Goal: Information Seeking & Learning: Learn about a topic

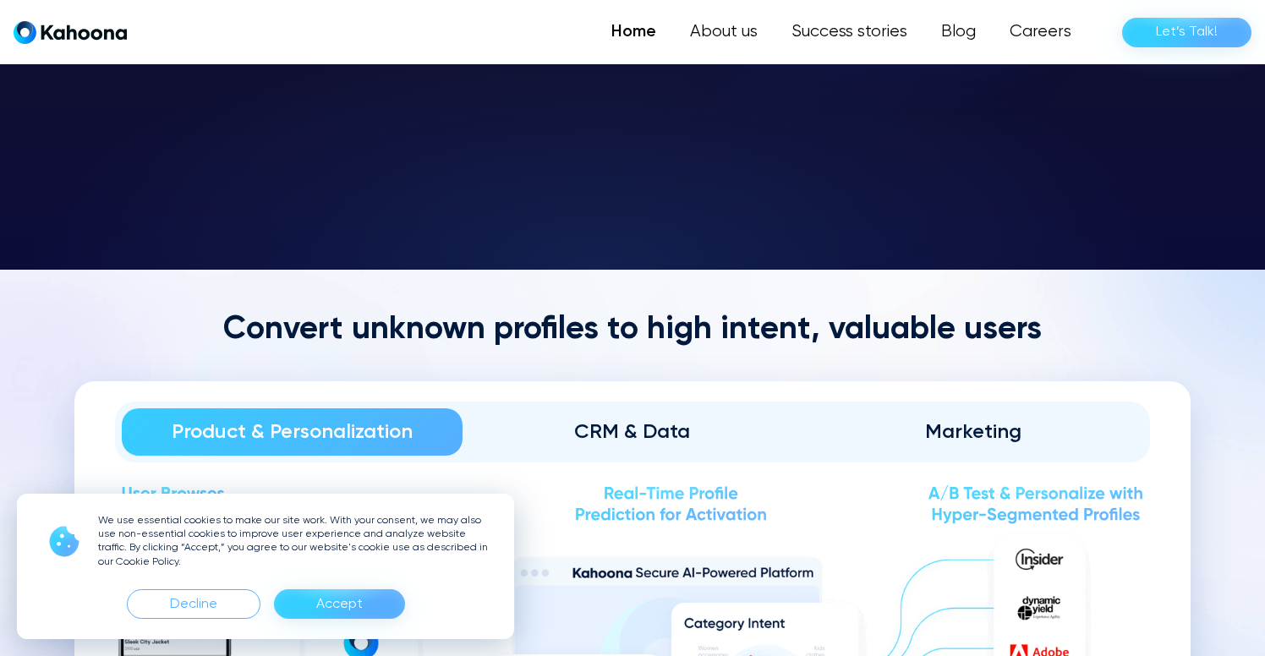
click at [365, 602] on div "Accept" at bounding box center [339, 605] width 131 height 30
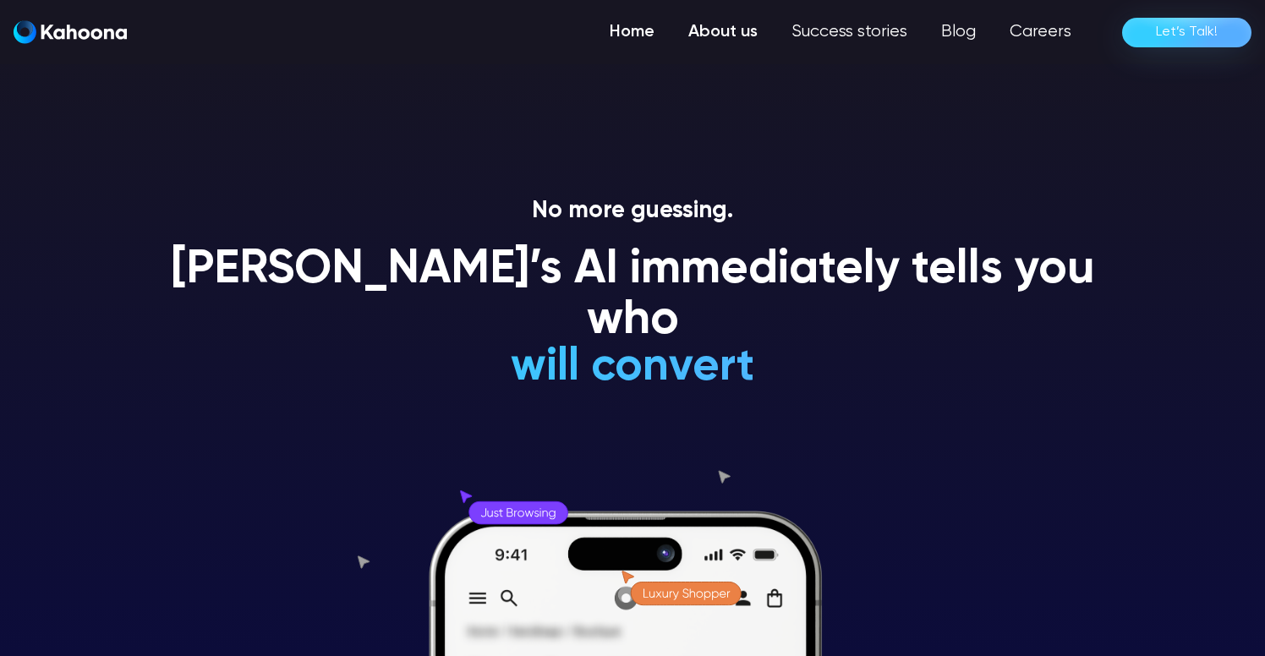
click at [734, 32] on link "About us" at bounding box center [723, 32] width 103 height 34
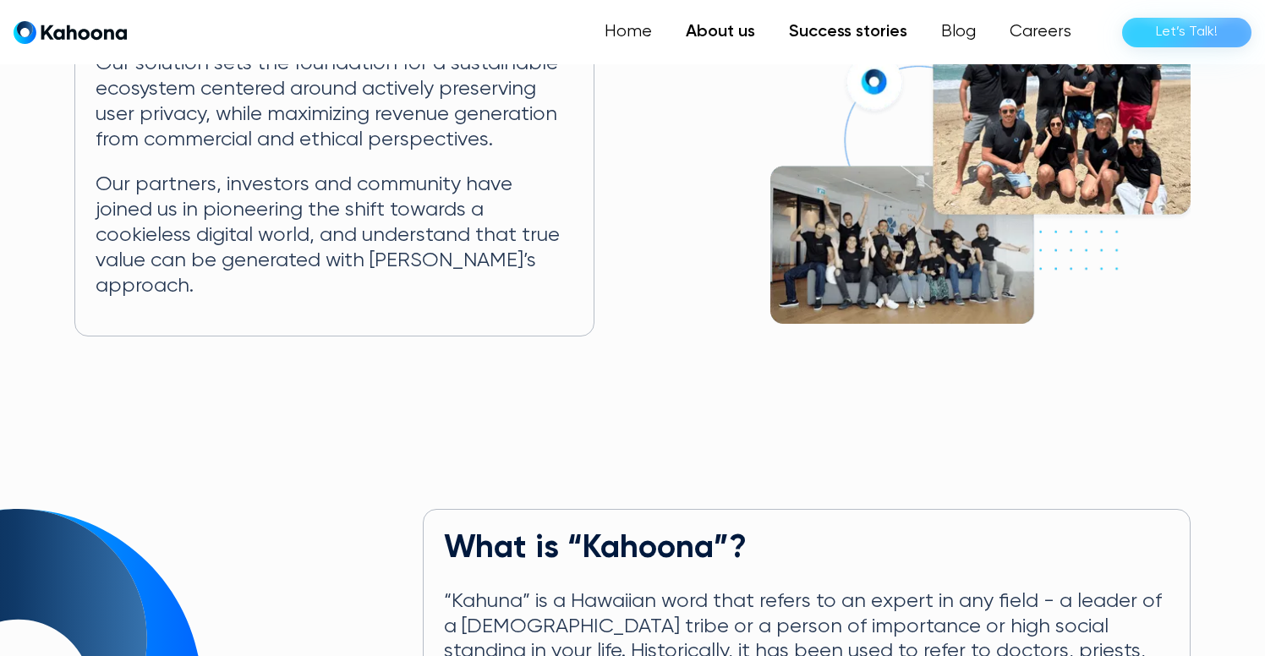
scroll to position [416, 0]
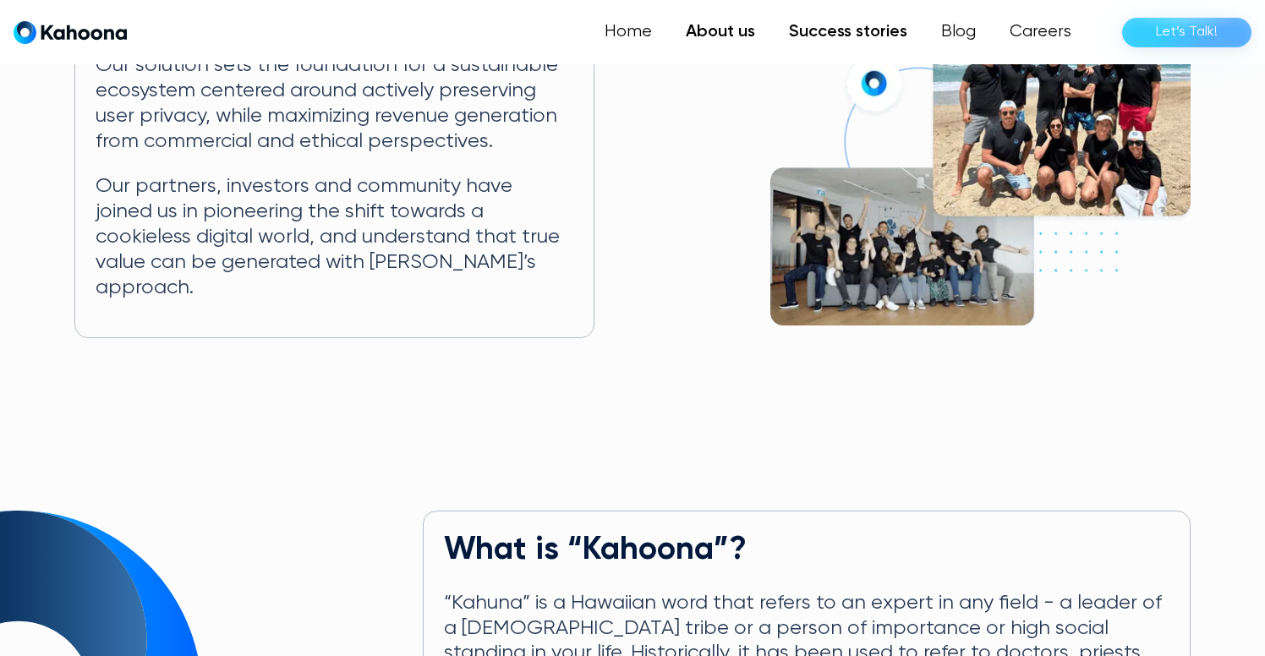
click at [859, 27] on link "Success stories" at bounding box center [848, 32] width 152 height 34
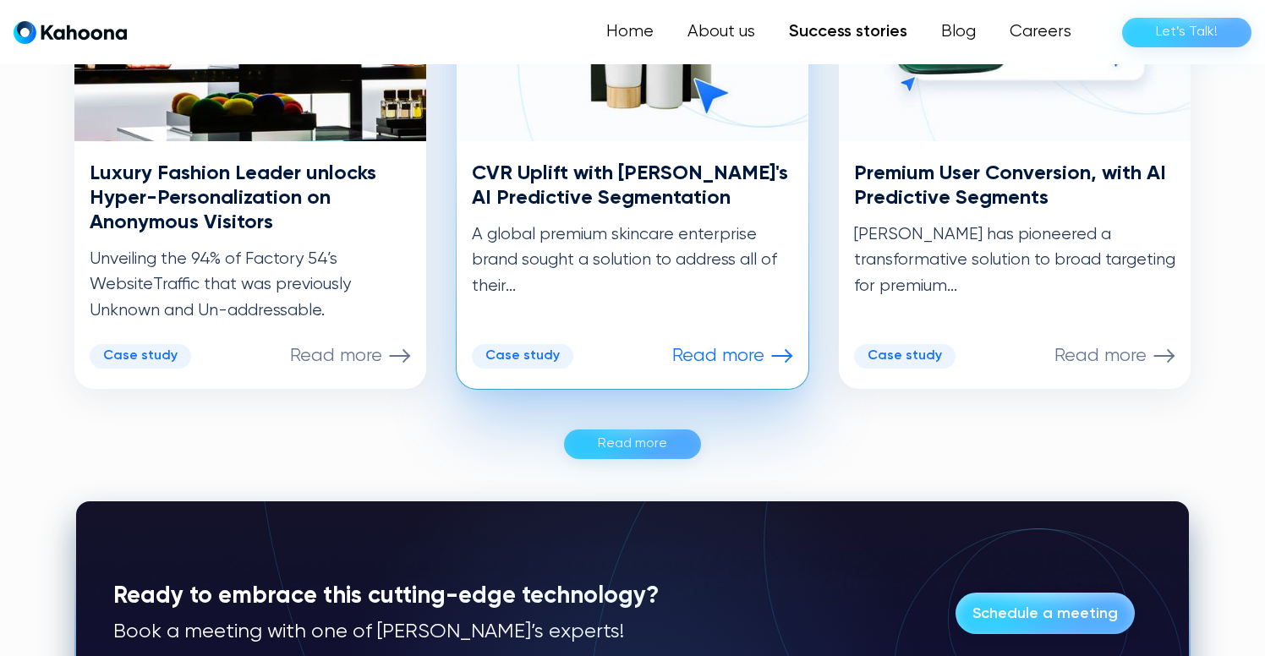
scroll to position [1018, 0]
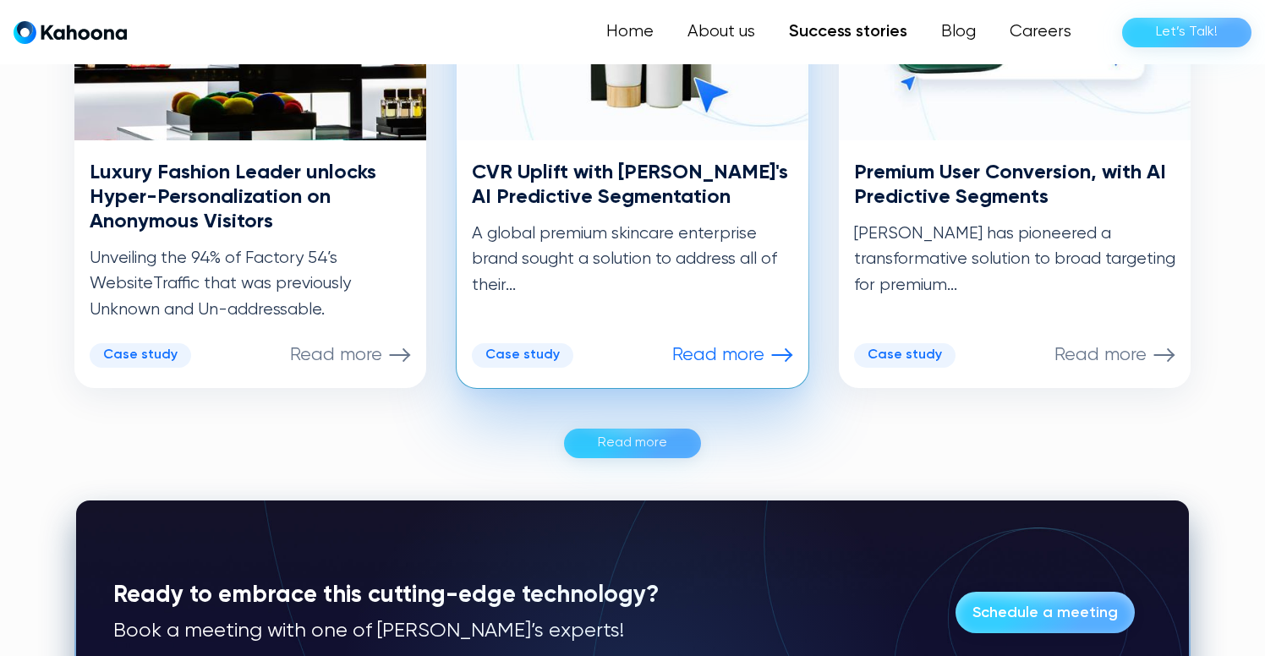
click at [737, 354] on p "Read more" at bounding box center [718, 355] width 92 height 22
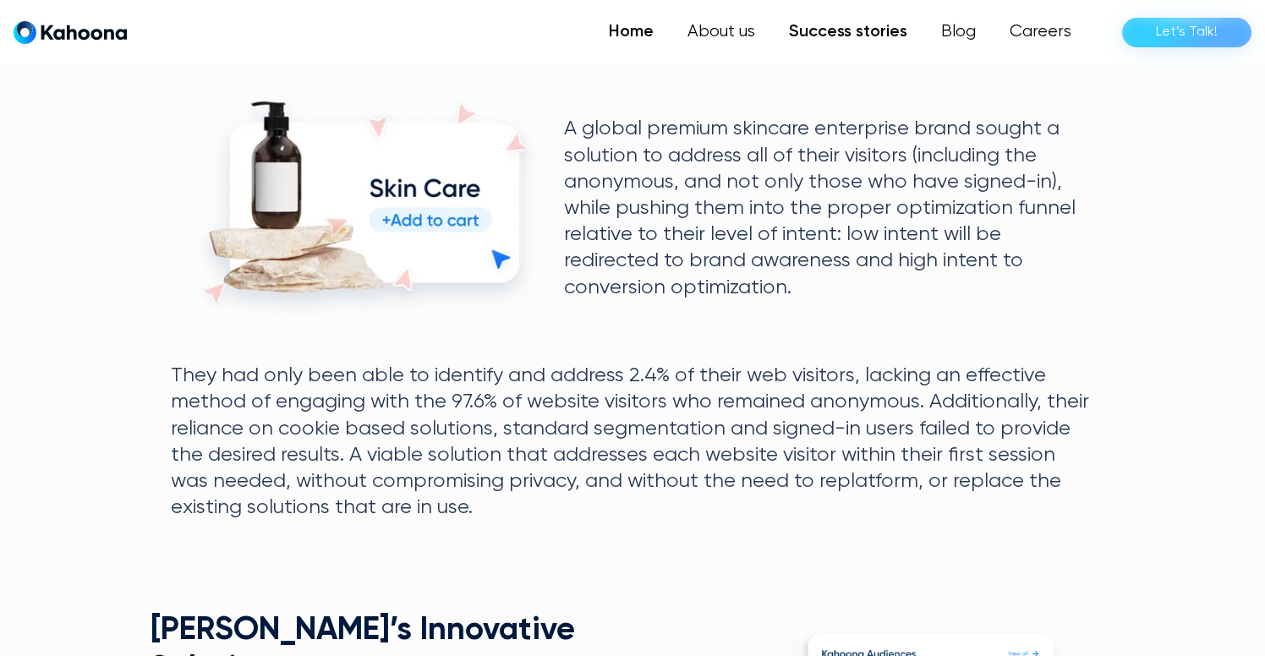
scroll to position [742, 0]
click at [642, 33] on link "Home" at bounding box center [631, 32] width 79 height 34
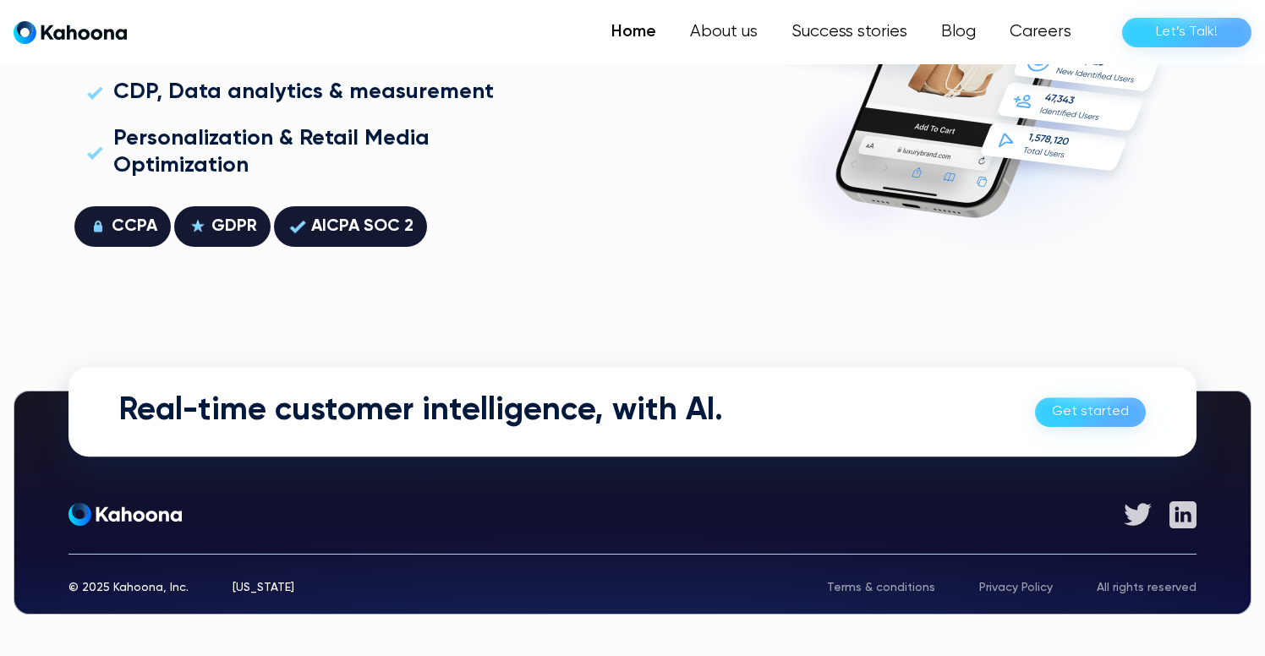
scroll to position [4836, 0]
